Goal: Obtain resource: Download file/media

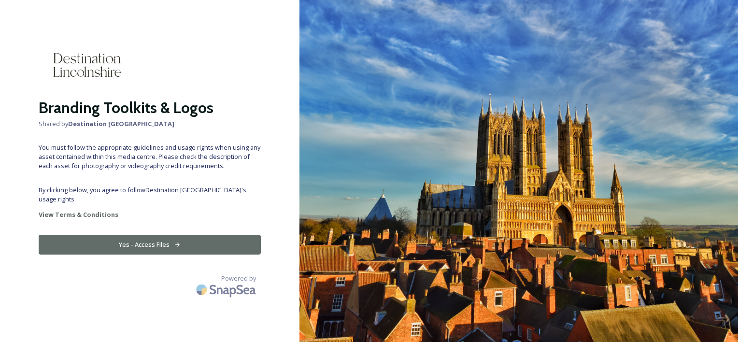
click at [158, 235] on button "Yes - Access Files" at bounding box center [150, 245] width 222 height 20
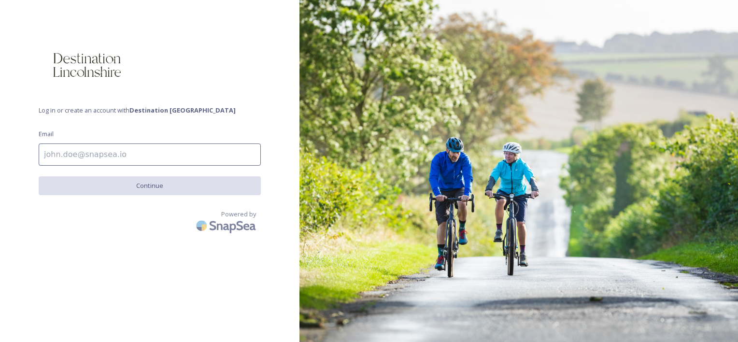
click at [73, 156] on input at bounding box center [150, 155] width 222 height 22
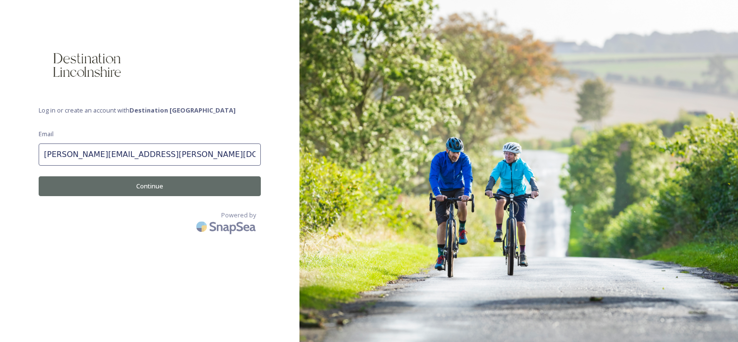
type input "[PERSON_NAME][EMAIL_ADDRESS][PERSON_NAME][DOMAIN_NAME][PERSON_NAME]"
click at [157, 187] on button "Continue" at bounding box center [150, 186] width 222 height 20
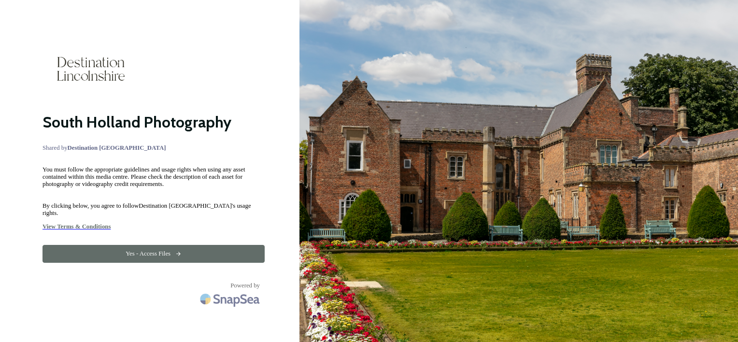
click at [160, 245] on button "Yes - Access Files" at bounding box center [154, 254] width 222 height 18
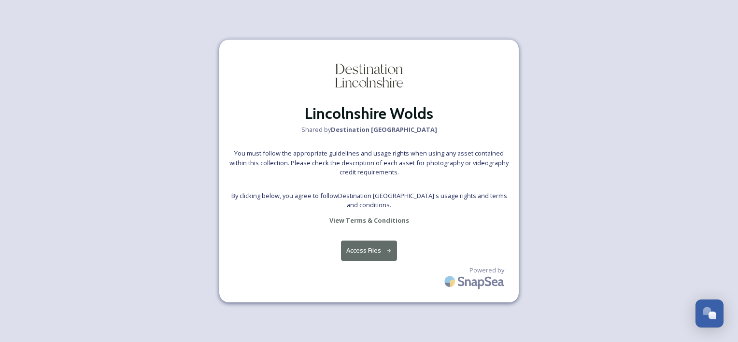
click at [374, 254] on button "Access Files" at bounding box center [369, 251] width 57 height 20
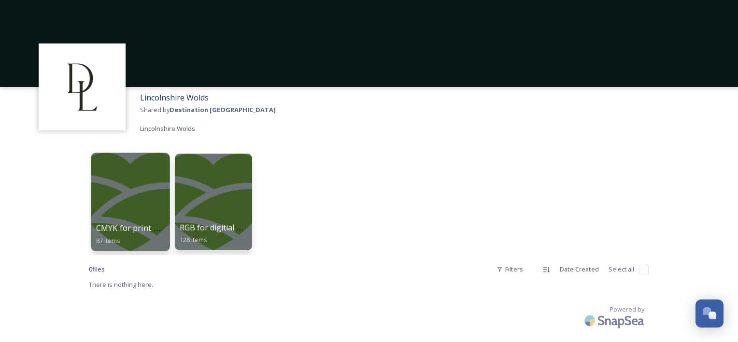
click at [142, 221] on div at bounding box center [130, 202] width 79 height 99
